Goal: Download file/media

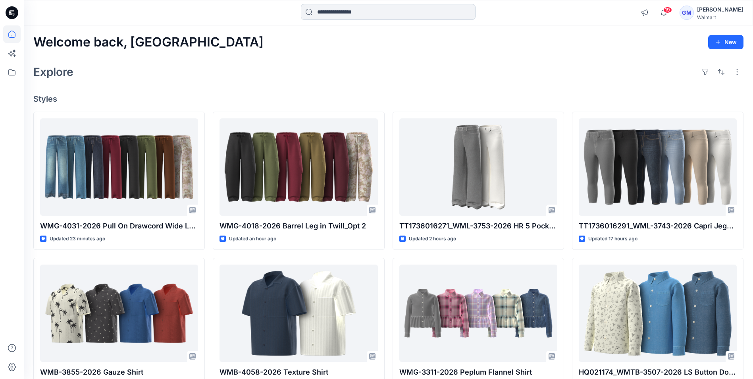
click at [364, 15] on input at bounding box center [388, 12] width 175 height 16
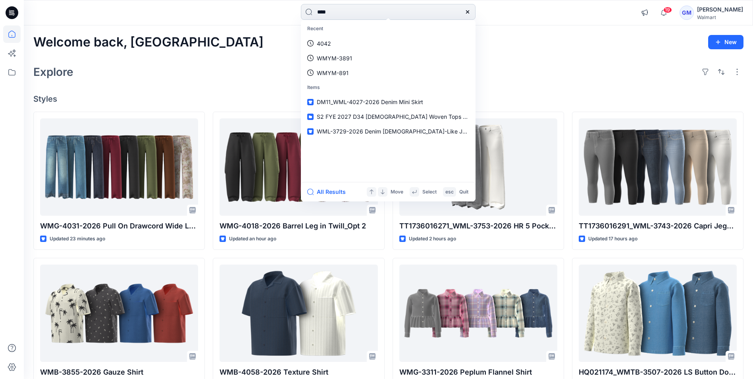
type input "****"
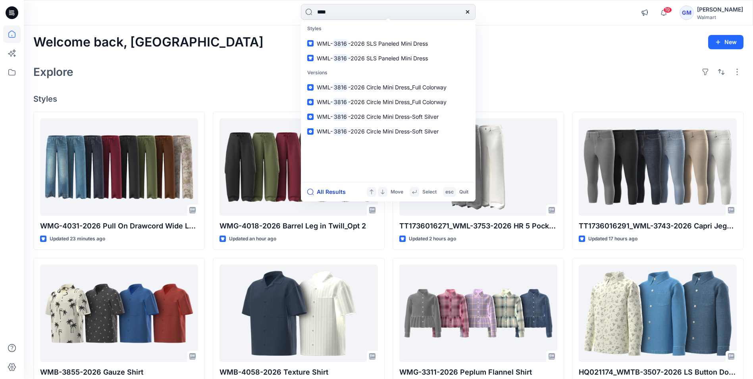
click at [329, 193] on button "All Results" at bounding box center [329, 192] width 44 height 10
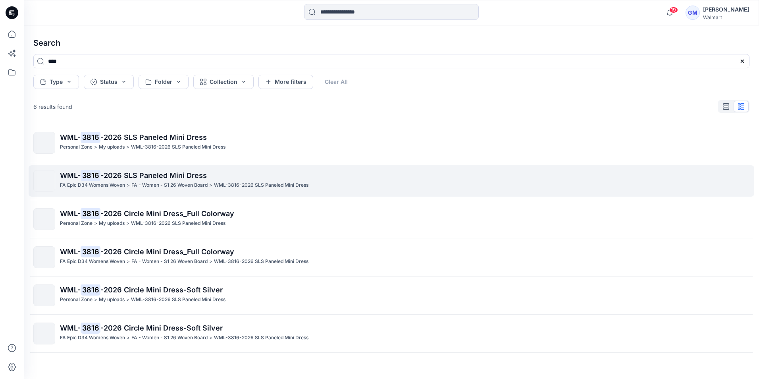
click at [96, 174] on mark "3816" at bounding box center [91, 175] width 20 height 11
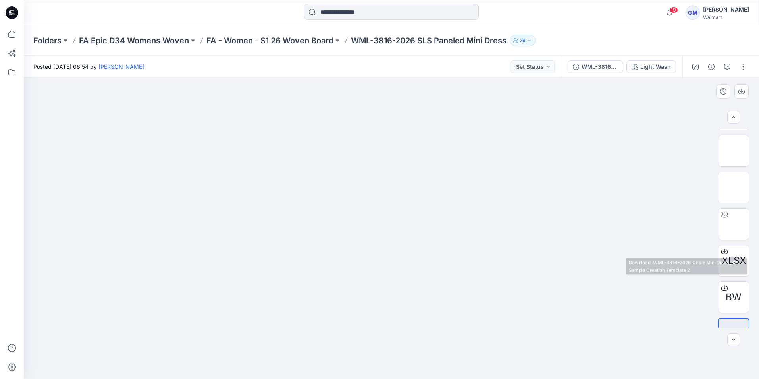
scroll to position [52, 0]
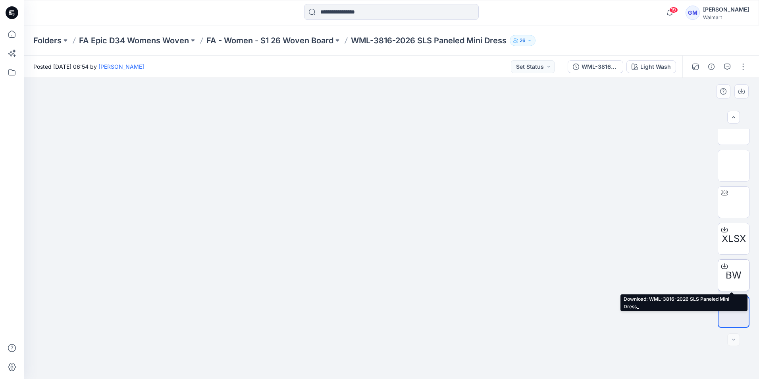
click at [733, 271] on span "BW" at bounding box center [734, 275] width 16 height 14
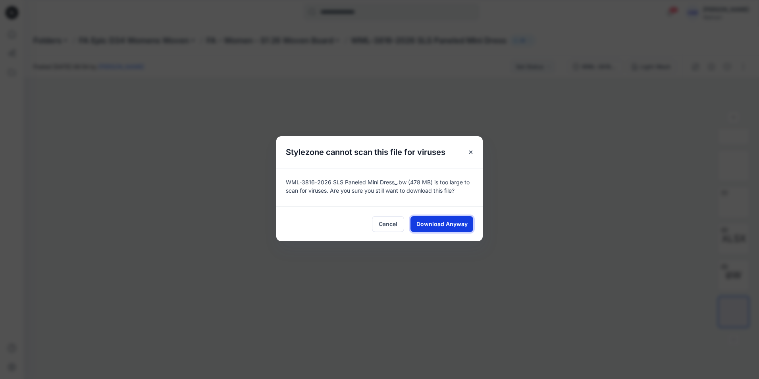
click at [452, 223] on span "Download Anyway" at bounding box center [442, 224] width 51 height 8
